Goal: Transaction & Acquisition: Book appointment/travel/reservation

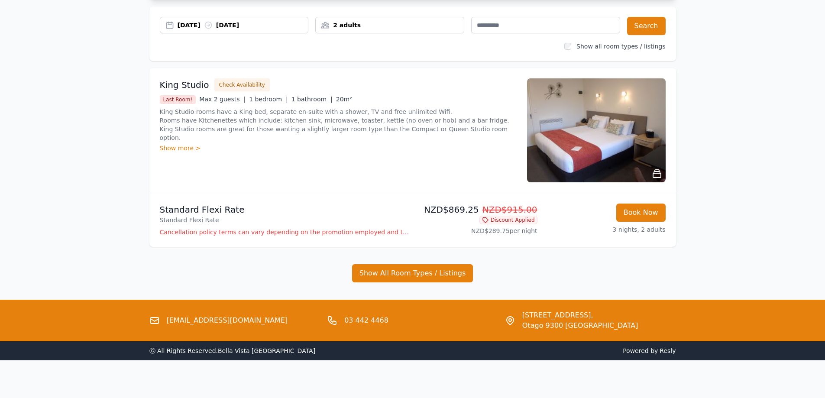
scroll to position [77, 0]
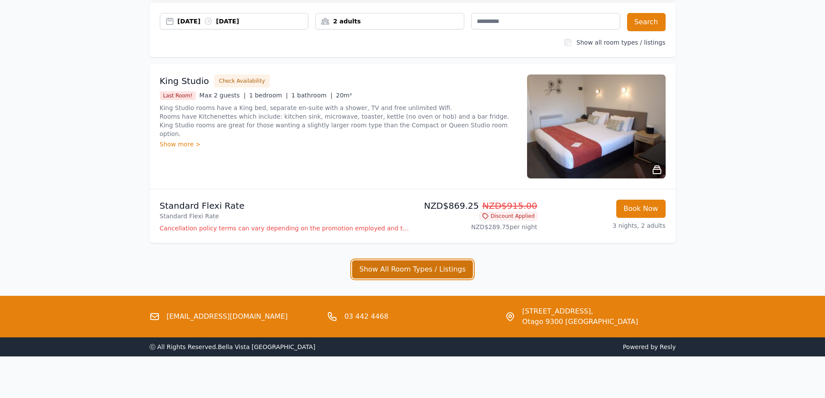
click at [426, 273] on button "Show All Room Types / Listings" at bounding box center [412, 269] width 121 height 18
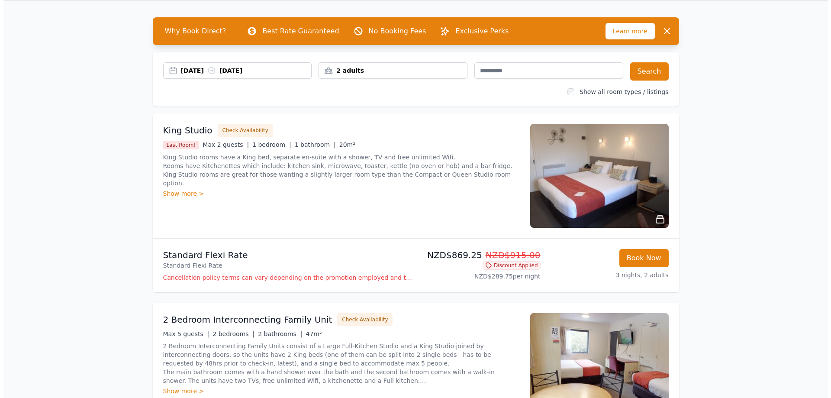
scroll to position [43, 0]
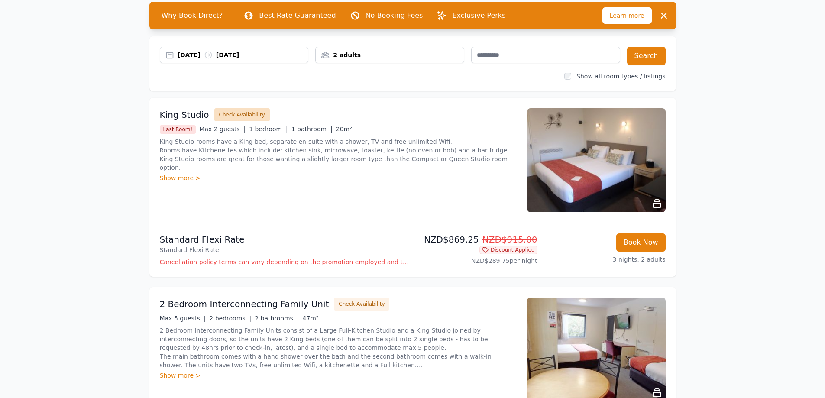
click at [258, 116] on button "Check Availability" at bounding box center [241, 114] width 55 height 13
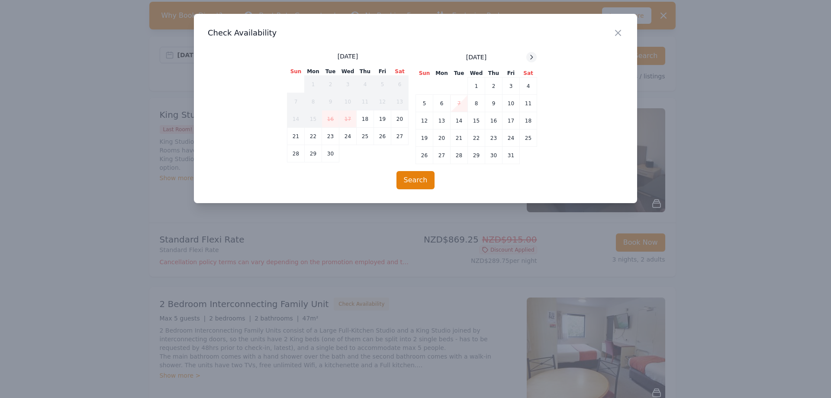
click at [531, 59] on icon at bounding box center [532, 57] width 2 height 4
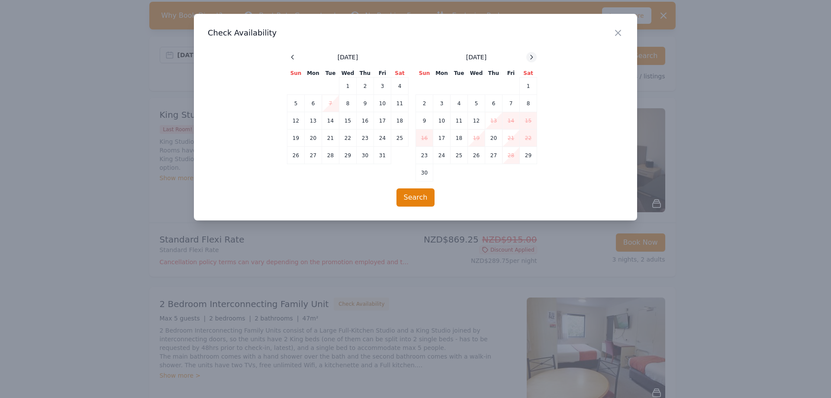
click at [531, 59] on icon at bounding box center [532, 57] width 2 height 4
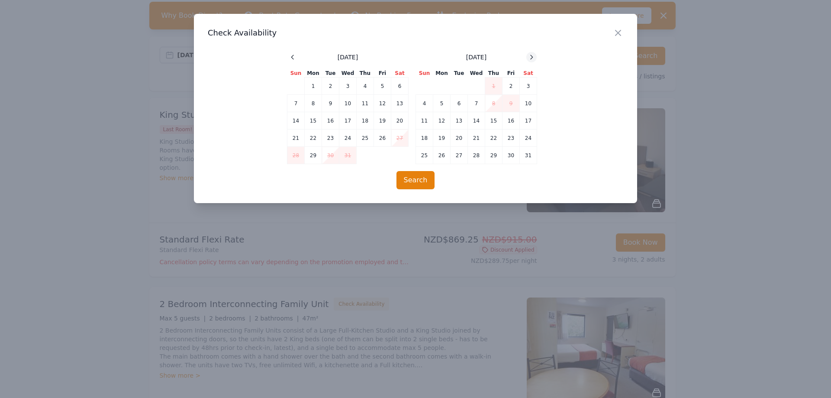
click at [531, 59] on icon at bounding box center [532, 57] width 2 height 4
click at [533, 99] on td "14" at bounding box center [528, 103] width 17 height 17
click at [459, 116] on td "17" at bounding box center [459, 120] width 17 height 17
click at [419, 176] on button "Search" at bounding box center [416, 180] width 39 height 18
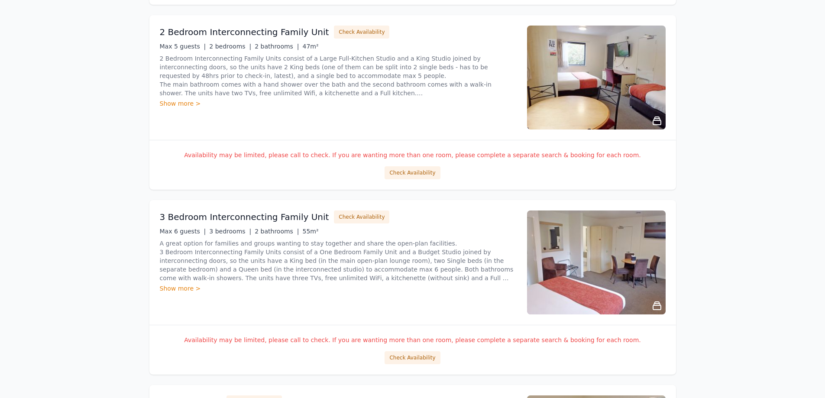
scroll to position [303, 0]
